Goal: Task Accomplishment & Management: Manage account settings

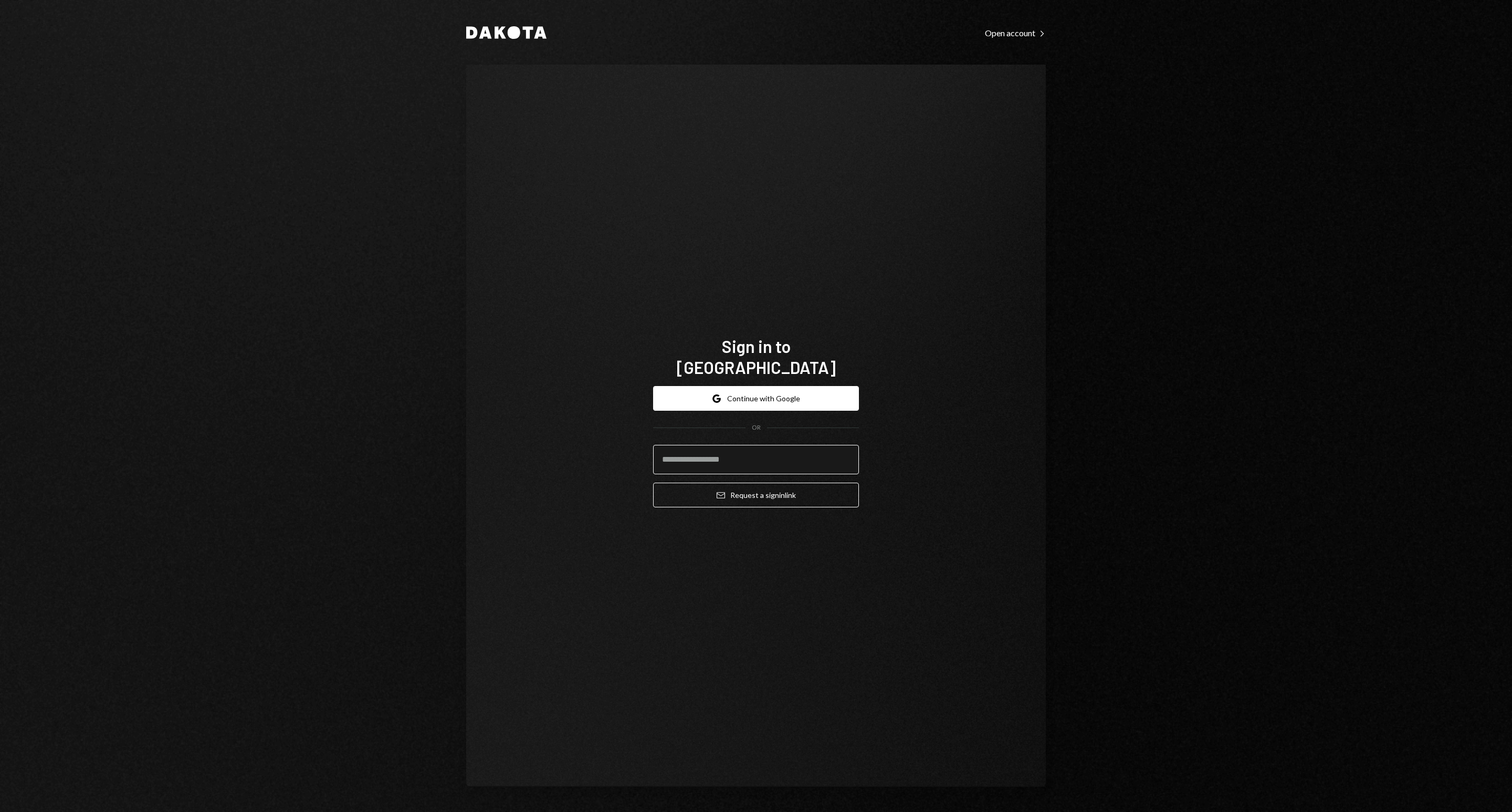
click at [719, 453] on input "email" at bounding box center [756, 459] width 206 height 29
paste input "**********"
type input "**********"
click at [670, 492] on button "Email Request a sign in link" at bounding box center [756, 495] width 206 height 25
